Goal: Navigation & Orientation: Find specific page/section

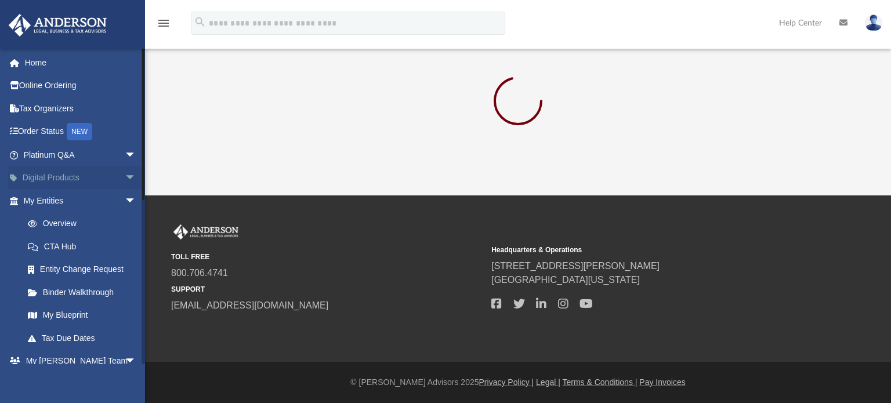
click at [125, 180] on span "arrow_drop_down" at bounding box center [136, 179] width 23 height 24
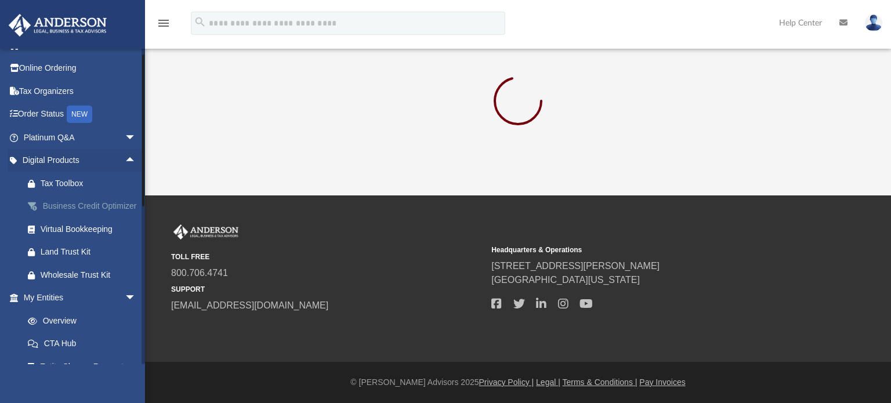
scroll to position [59, 0]
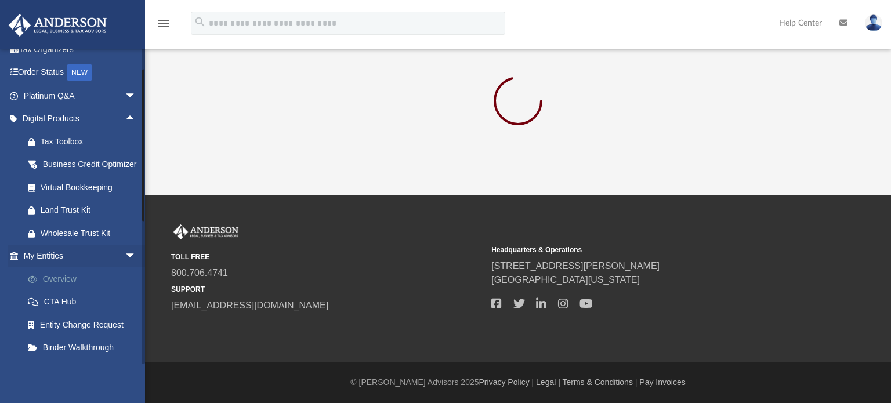
click at [51, 291] on link "Overview" at bounding box center [84, 278] width 137 height 23
click at [68, 360] on link "Binder Walkthrough" at bounding box center [84, 347] width 137 height 23
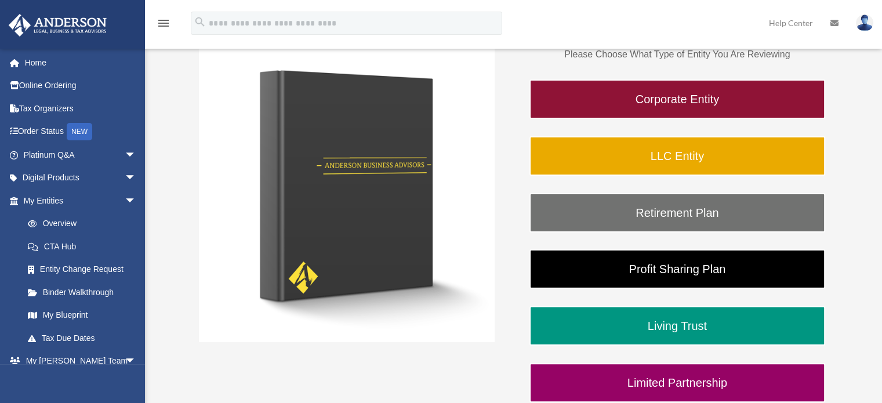
scroll to position [207, 0]
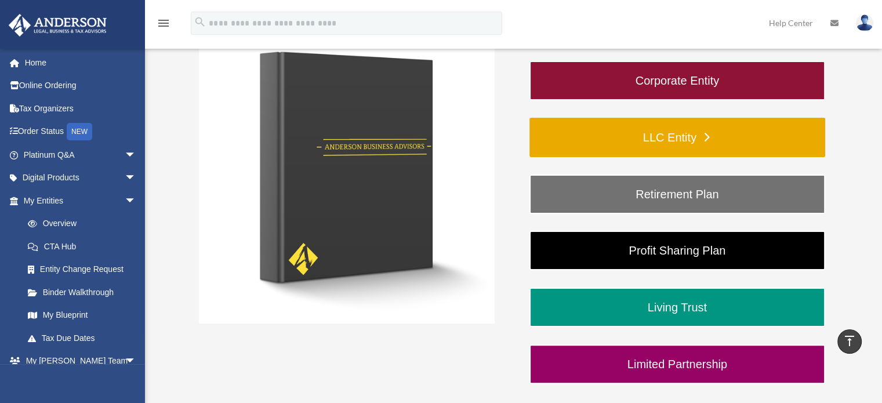
click at [684, 132] on link "LLC Entity" at bounding box center [678, 137] width 296 height 39
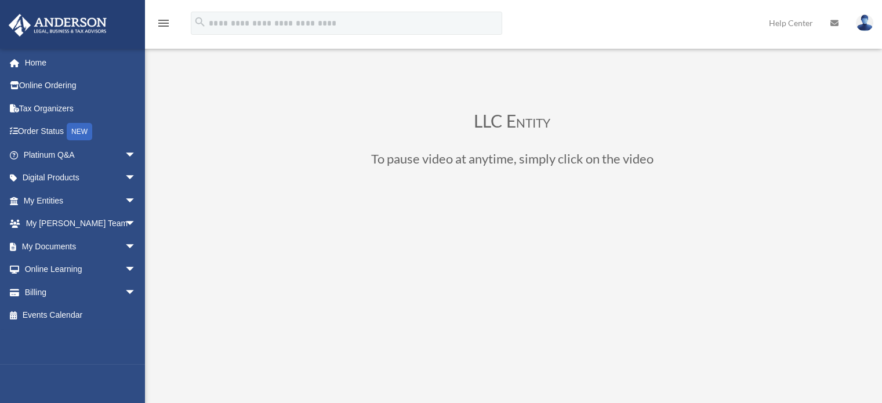
click at [160, 23] on icon "menu" at bounding box center [164, 23] width 14 height 14
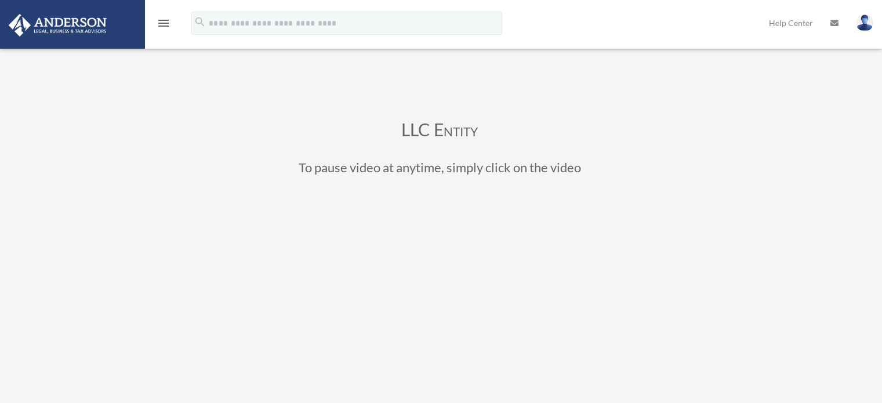
click at [160, 23] on icon "menu" at bounding box center [164, 23] width 14 height 14
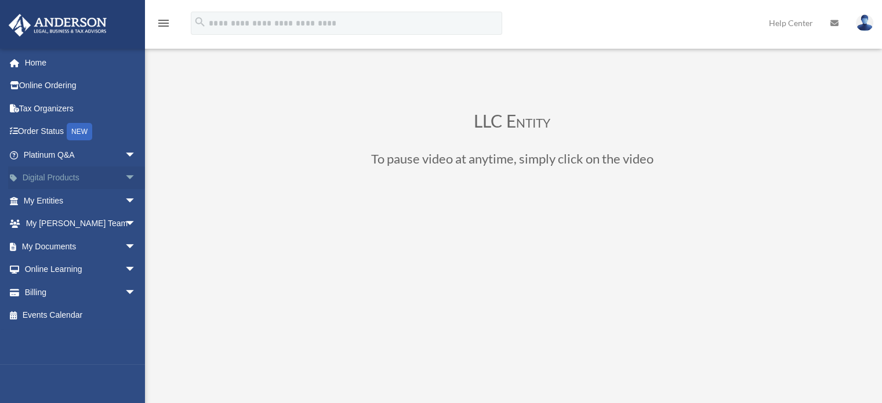
click at [125, 176] on span "arrow_drop_down" at bounding box center [136, 179] width 23 height 24
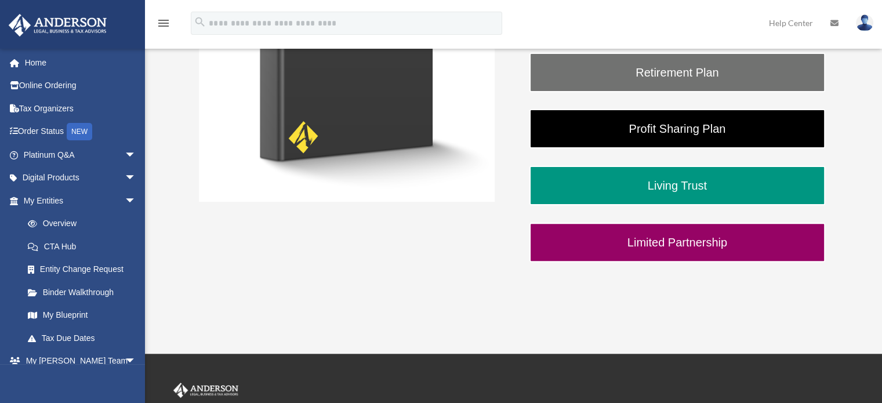
scroll to position [343, 0]
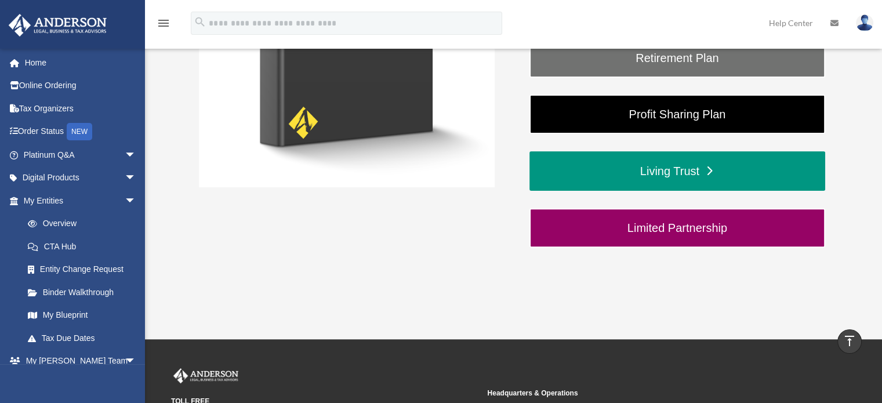
click at [700, 157] on link "Living Trust" at bounding box center [678, 170] width 296 height 39
